Goal: Find specific page/section: Find specific page/section

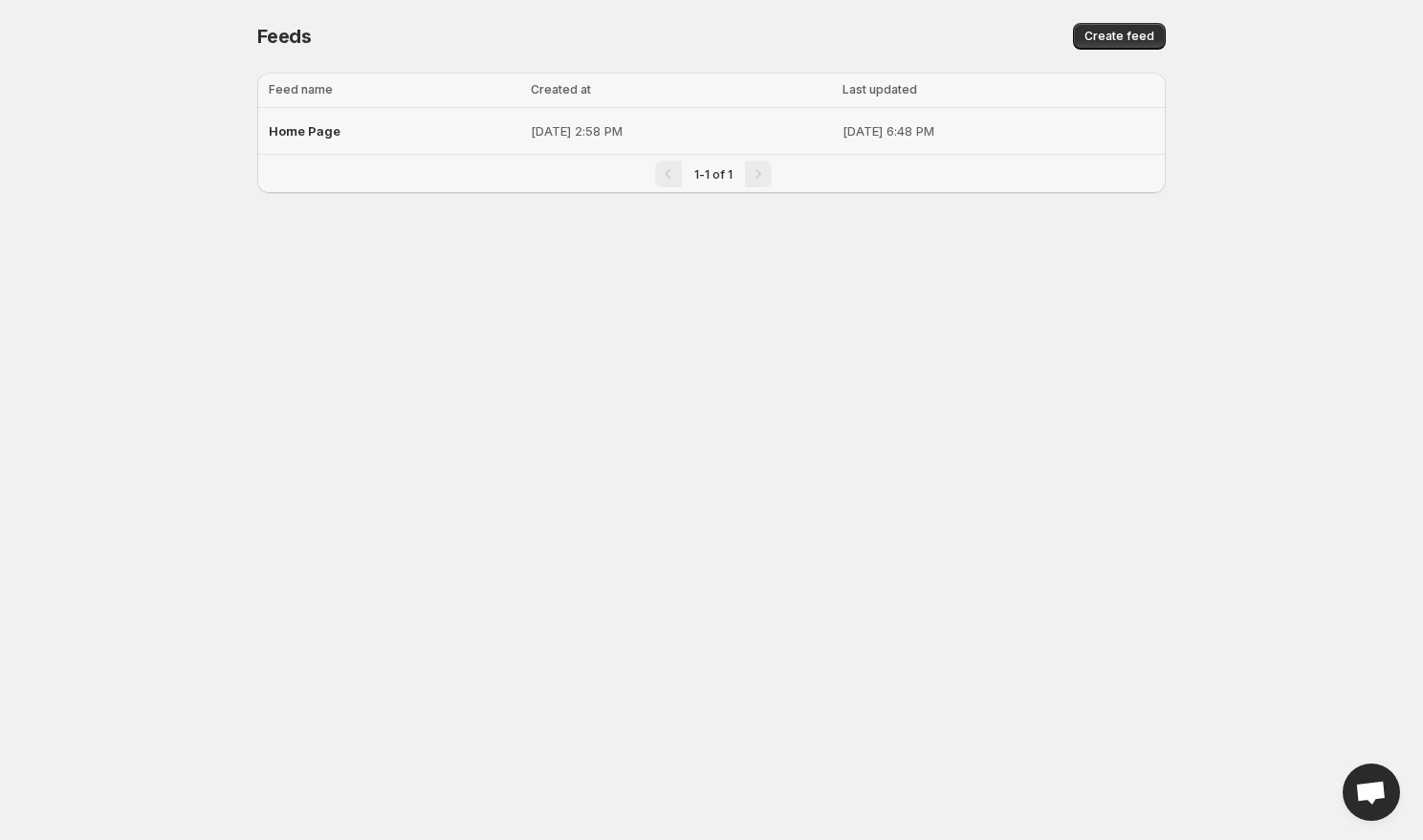
click at [461, 132] on td "Home Page" at bounding box center [391, 131] width 268 height 47
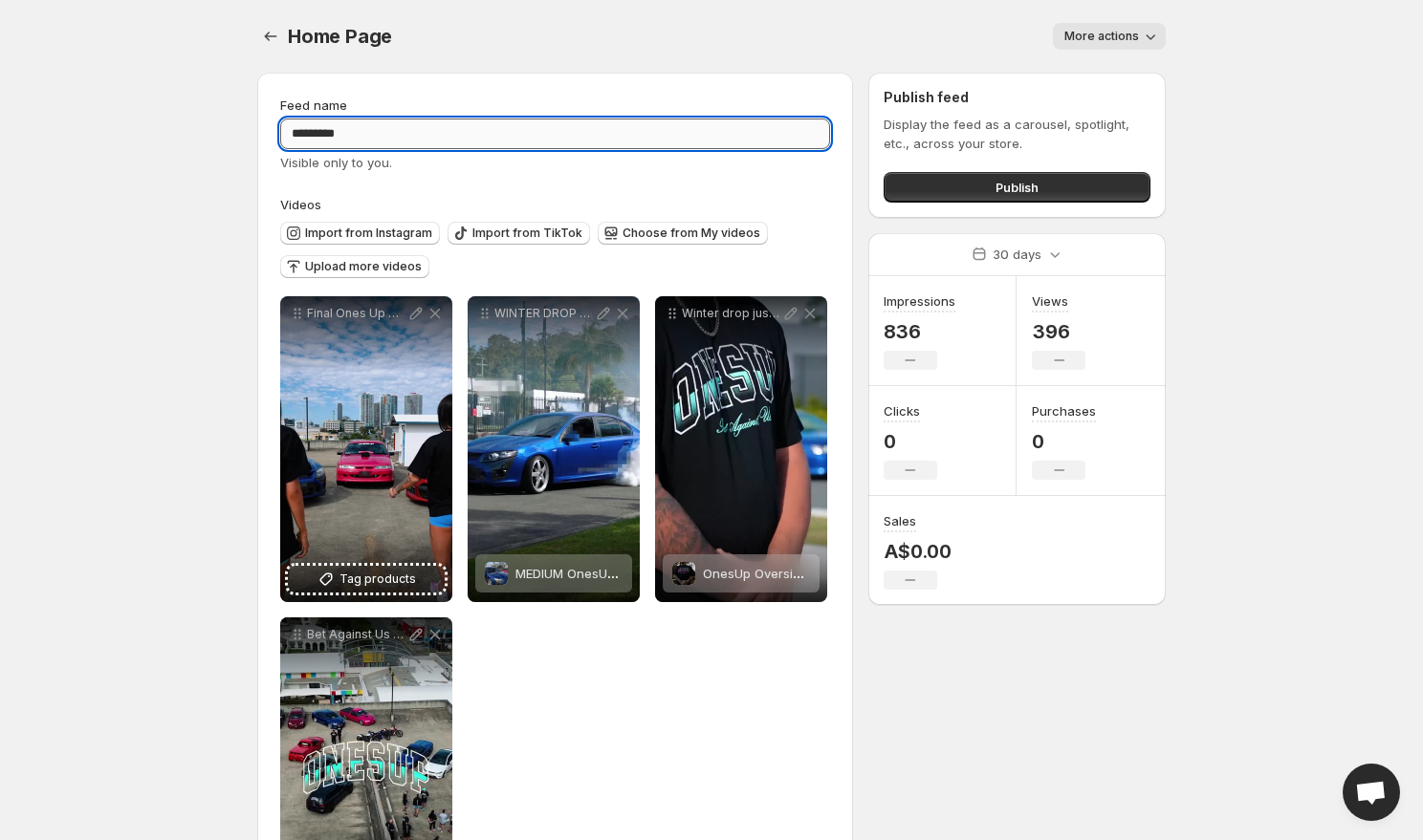
click at [579, 131] on input "*********" at bounding box center [555, 134] width 550 height 31
